Goal: Task Accomplishment & Management: Manage account settings

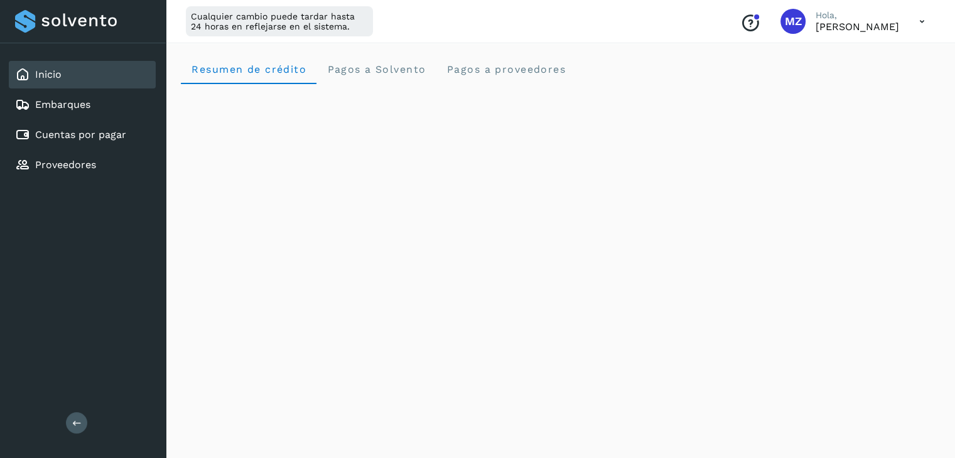
click at [921, 24] on icon at bounding box center [922, 22] width 26 height 26
click at [867, 84] on div "Cerrar sesión" at bounding box center [859, 81] width 149 height 24
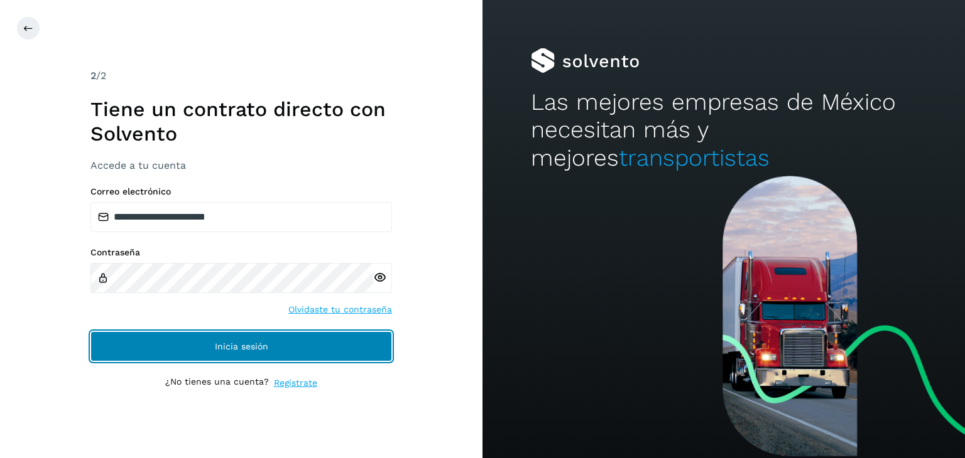
click at [273, 350] on button "Inicia sesión" at bounding box center [240, 347] width 301 height 30
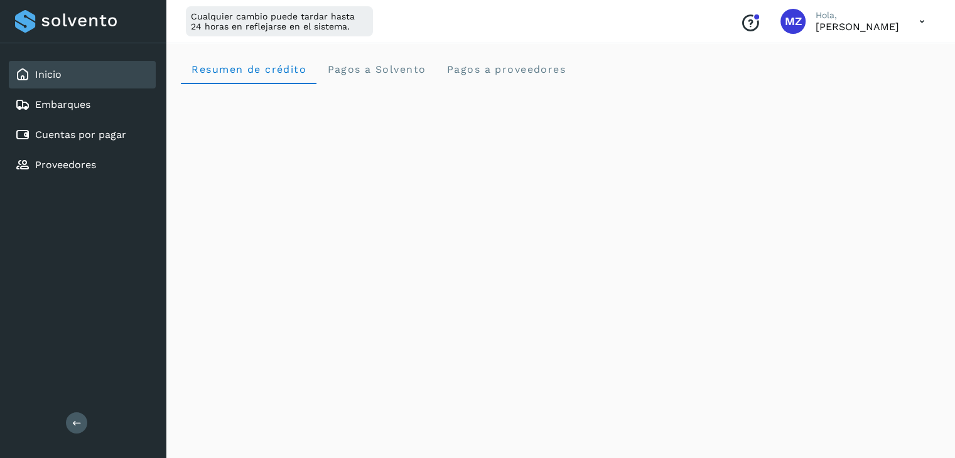
click at [921, 23] on icon at bounding box center [922, 22] width 26 height 26
click at [881, 84] on div "Cerrar sesión" at bounding box center [859, 81] width 149 height 24
